Goal: Information Seeking & Learning: Learn about a topic

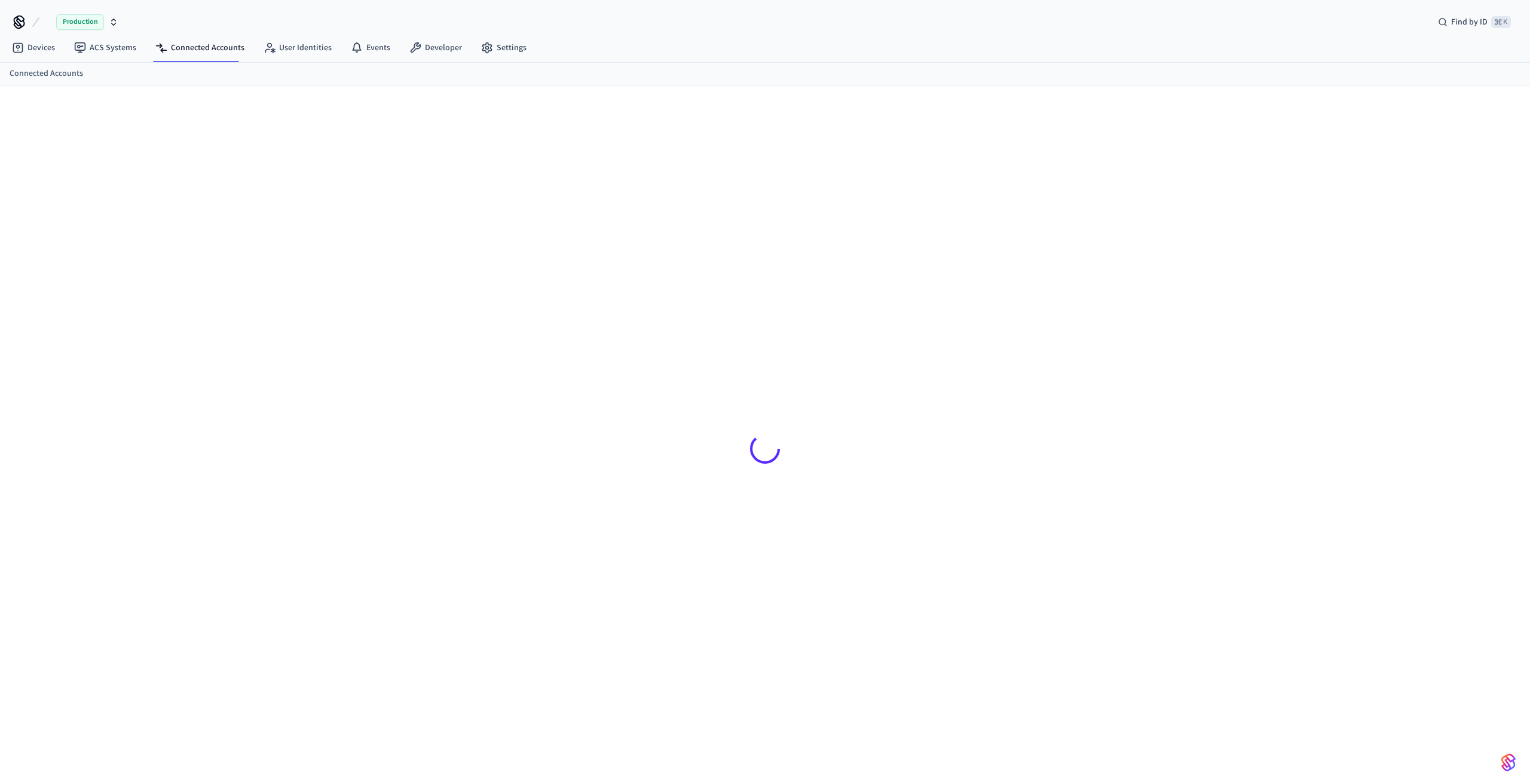
scroll to position [1, 0]
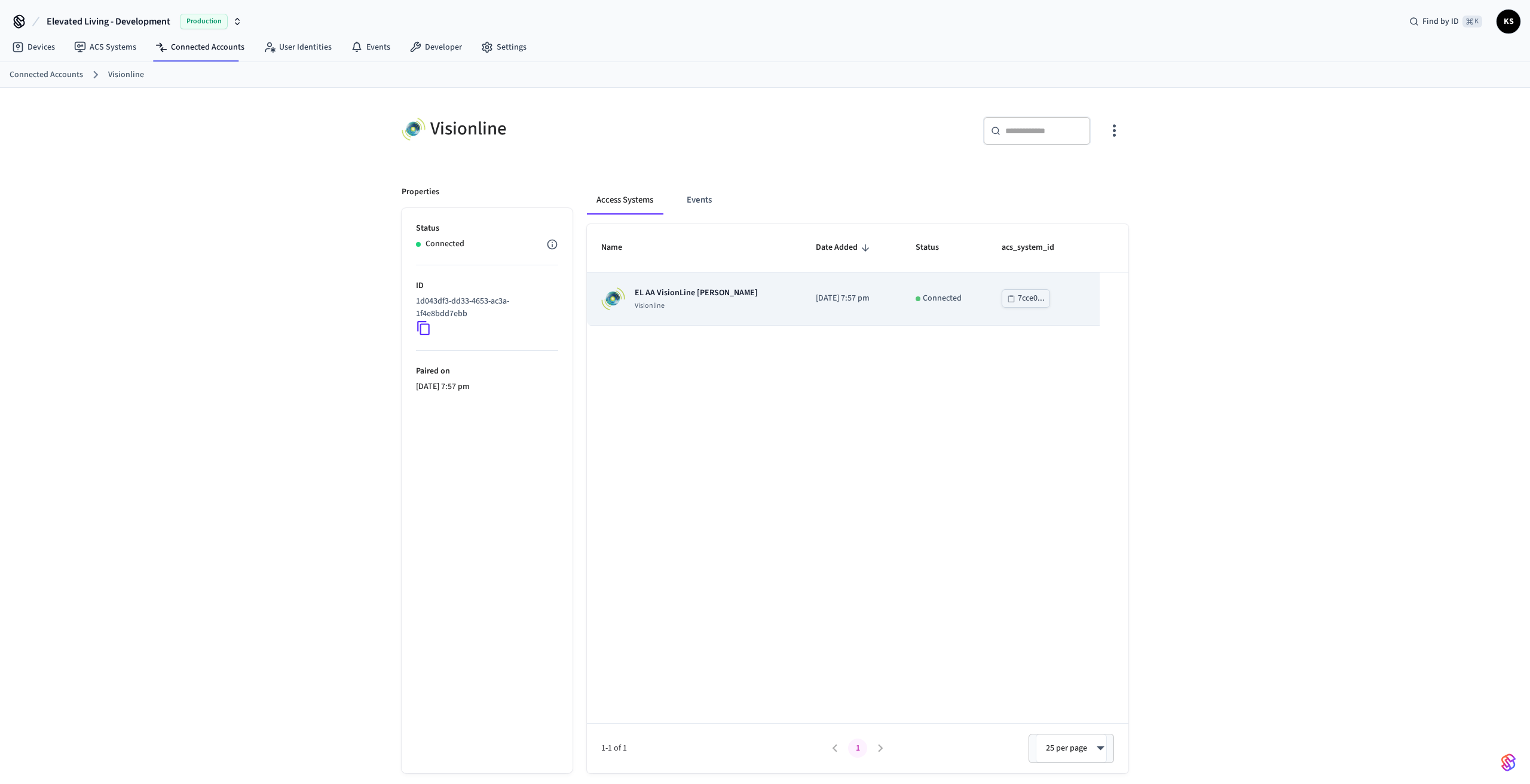
click at [698, 292] on p "EL AA VisionLine [PERSON_NAME]" at bounding box center [696, 293] width 123 height 12
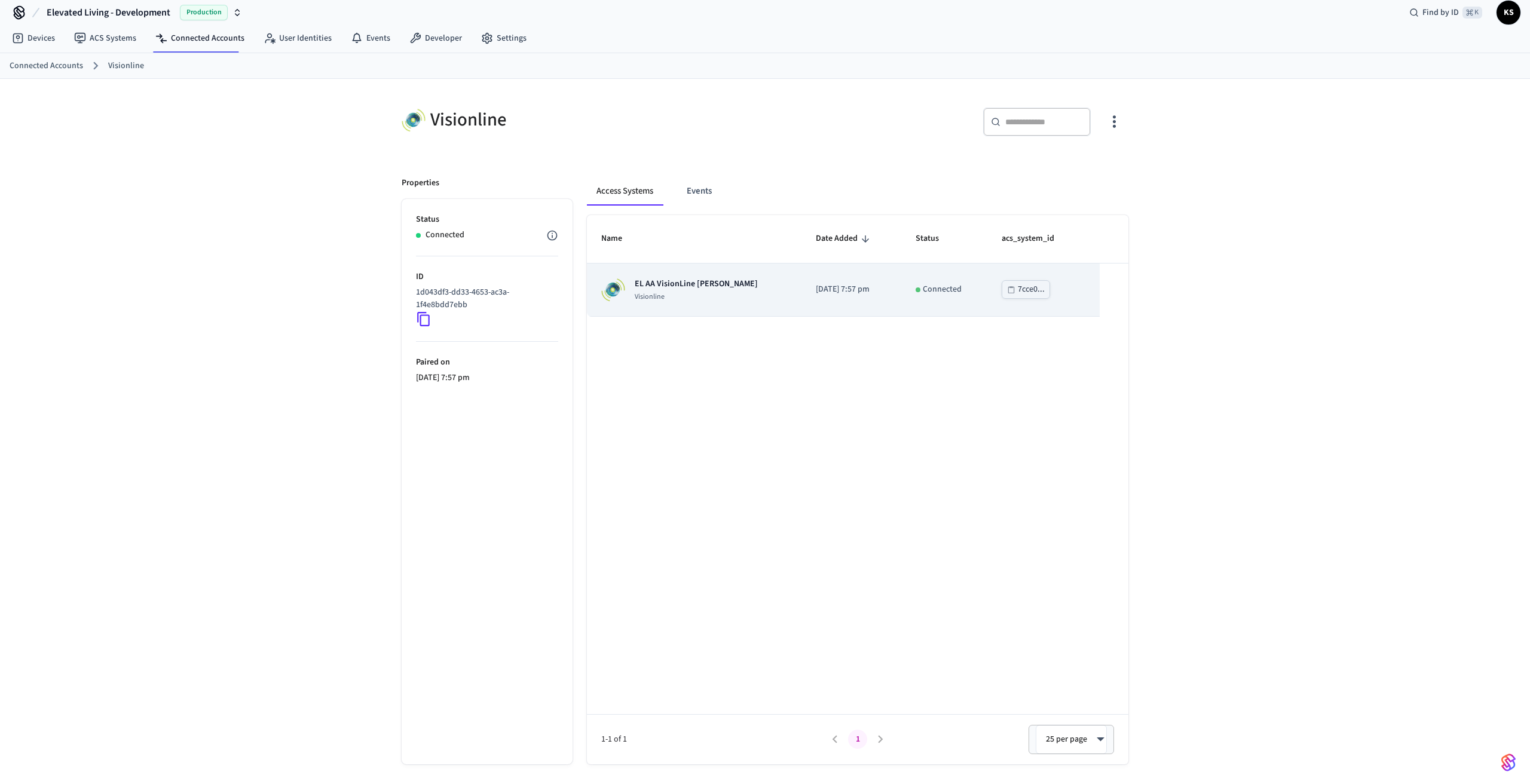
scroll to position [8, 0]
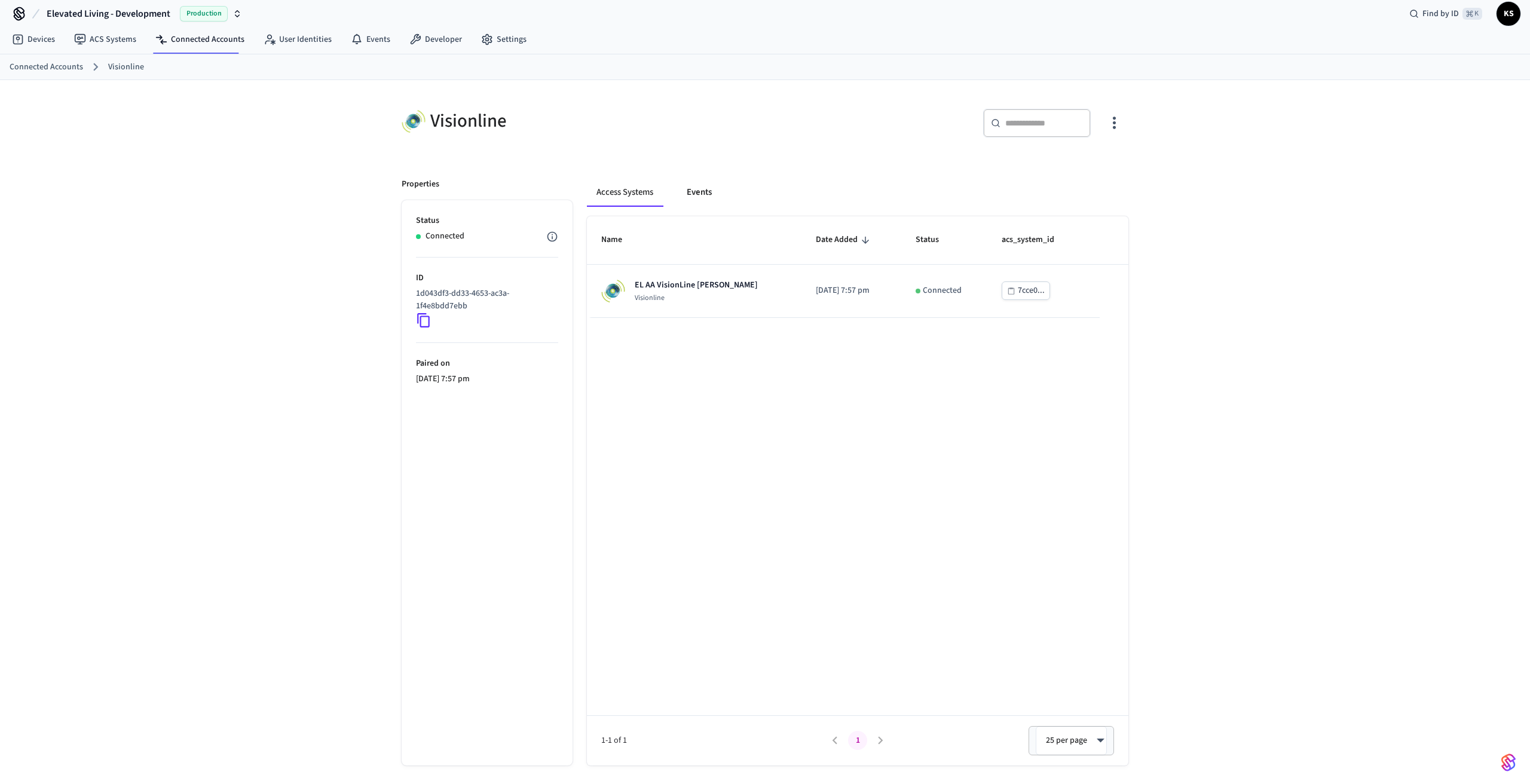
click at [691, 192] on button "Events" at bounding box center [700, 192] width 44 height 29
click at [632, 192] on button "Access Systems" at bounding box center [625, 192] width 77 height 29
click at [121, 38] on link "ACS Systems" at bounding box center [105, 40] width 81 height 21
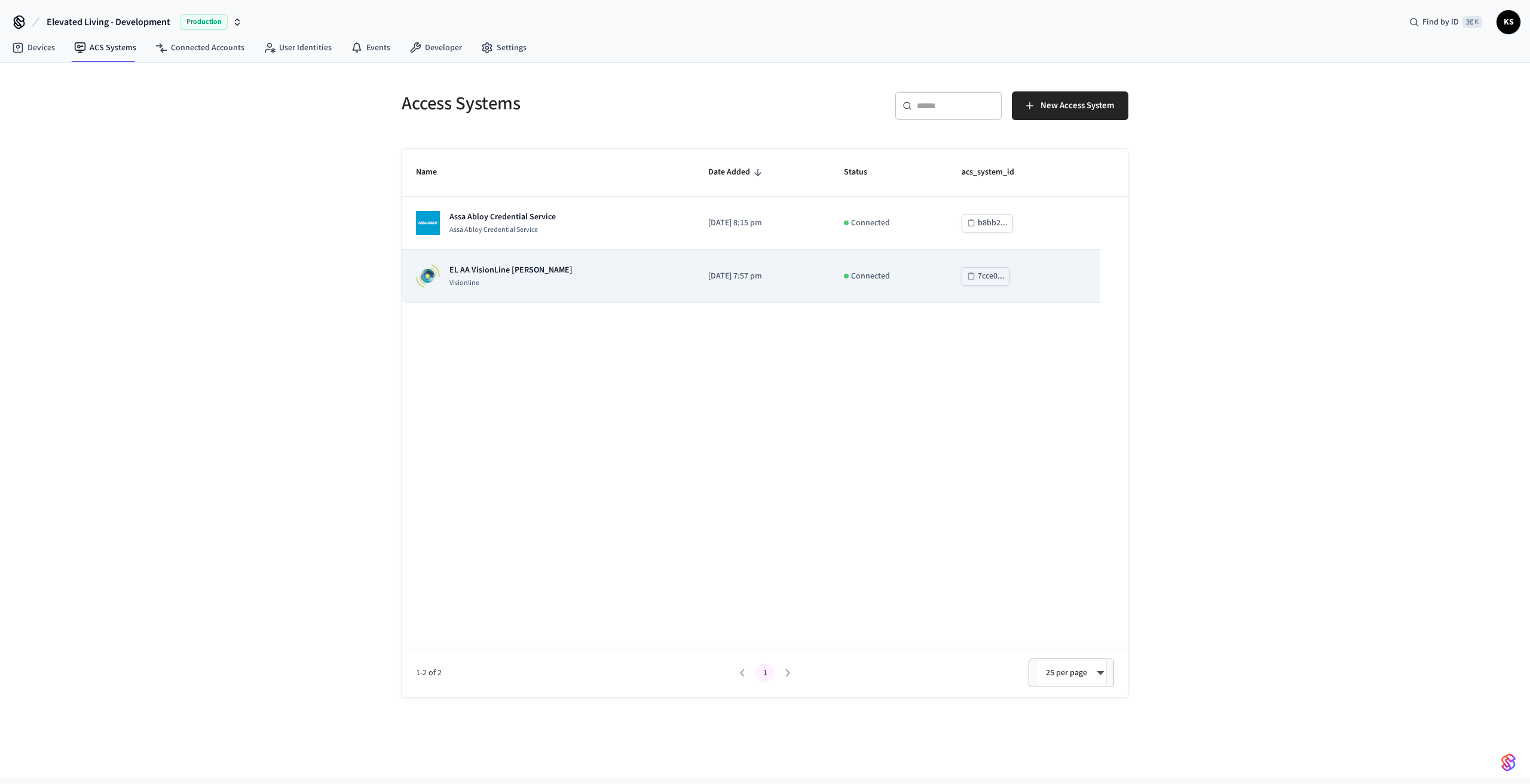
click at [543, 269] on div "EL AA VisionLine Daniel Visionline" at bounding box center [548, 277] width 264 height 24
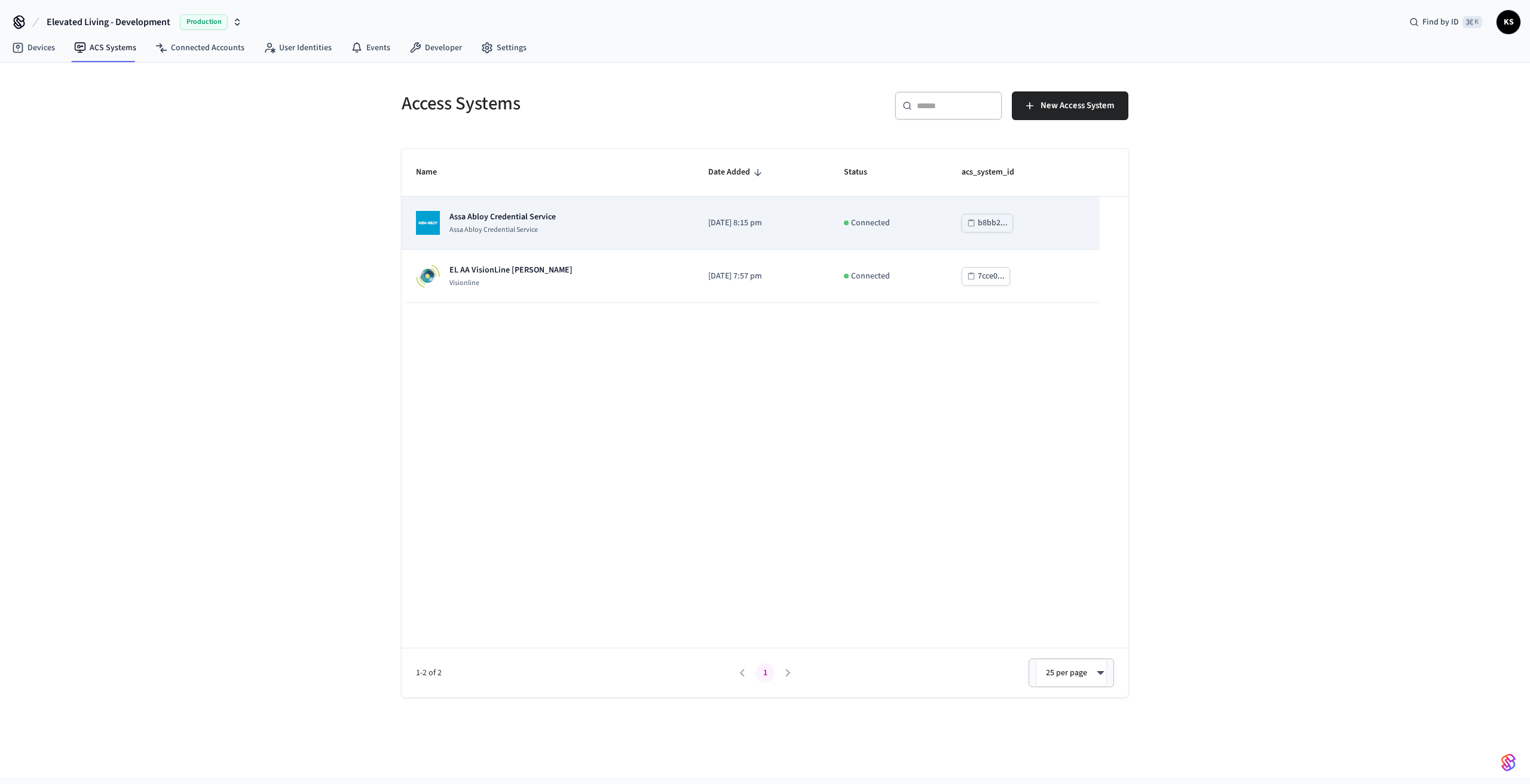
click at [582, 228] on div "Assa Abloy Credential Service Assa Abloy Credential Service" at bounding box center [548, 223] width 264 height 24
